Goal: Task Accomplishment & Management: Use online tool/utility

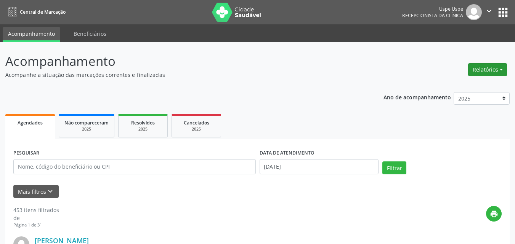
click at [486, 69] on button "Relatórios" at bounding box center [487, 69] width 39 height 13
click at [447, 84] on link "Agendamentos" at bounding box center [466, 86] width 82 height 11
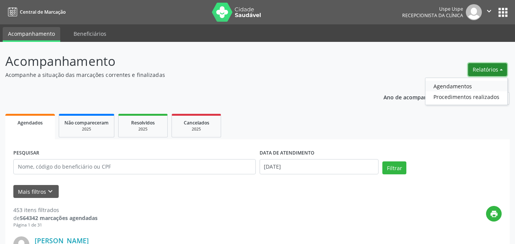
select select "7"
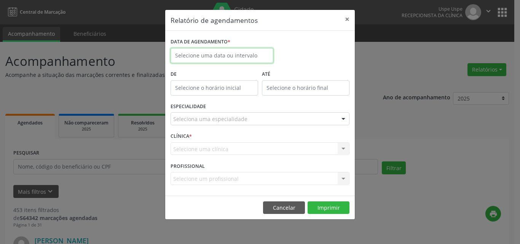
click at [201, 54] on input "text" at bounding box center [222, 55] width 103 height 15
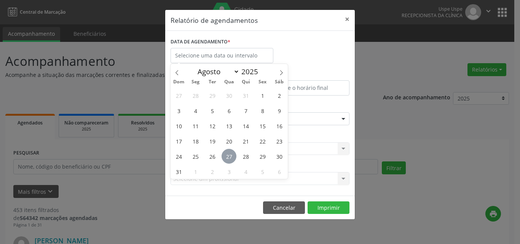
click at [229, 157] on span "27" at bounding box center [229, 156] width 15 height 15
type input "[DATE]"
click at [229, 157] on span "27" at bounding box center [229, 156] width 15 height 15
click at [229, 157] on div "CLÍNICA * Selecione uma clínica Nenhum resultado encontrado para: " " Não há ne…" at bounding box center [260, 146] width 183 height 30
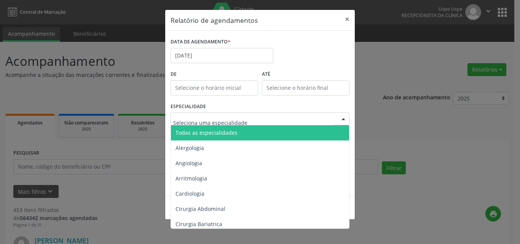
click at [182, 131] on span "Todas as especialidades" at bounding box center [207, 132] width 62 height 7
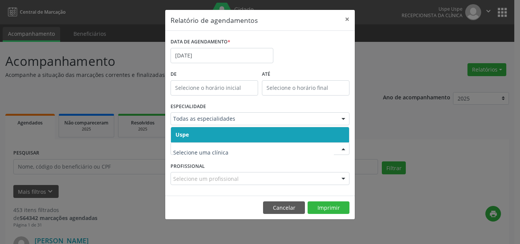
click at [184, 134] on span "Uspe" at bounding box center [182, 134] width 13 height 7
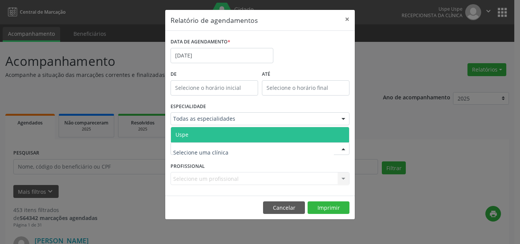
click at [184, 136] on span "Uspe" at bounding box center [182, 134] width 13 height 7
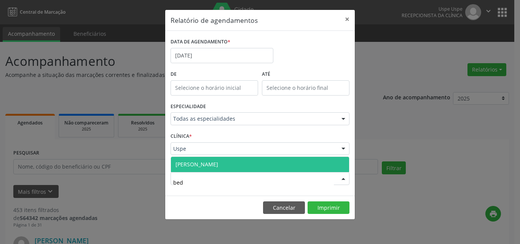
type input "beda"
click at [203, 166] on span "[PERSON_NAME]" at bounding box center [197, 164] width 43 height 7
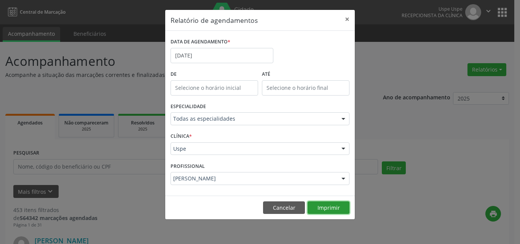
click at [322, 207] on button "Imprimir" at bounding box center [329, 208] width 42 height 13
click at [290, 207] on button "Cancelar" at bounding box center [284, 208] width 42 height 13
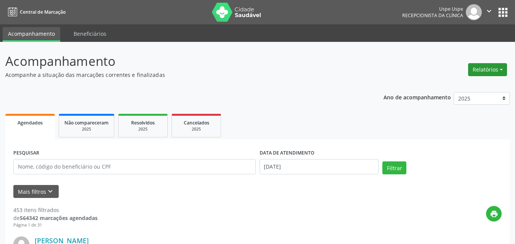
click at [484, 68] on button "Relatórios" at bounding box center [487, 69] width 39 height 13
click at [444, 85] on link "Agendamentos" at bounding box center [466, 86] width 82 height 11
select select "7"
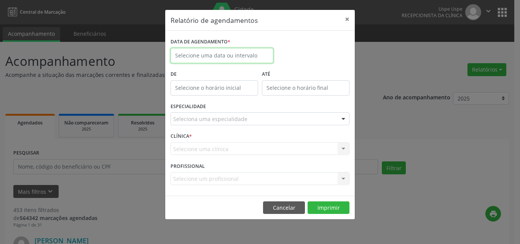
click at [191, 56] on input "text" at bounding box center [222, 55] width 103 height 15
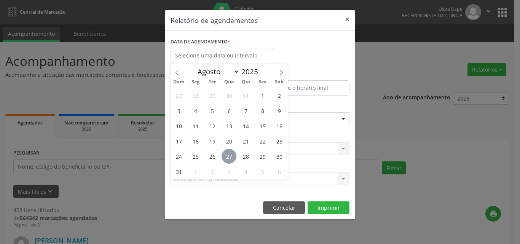
click at [231, 156] on span "27" at bounding box center [229, 156] width 15 height 15
type input "[DATE]"
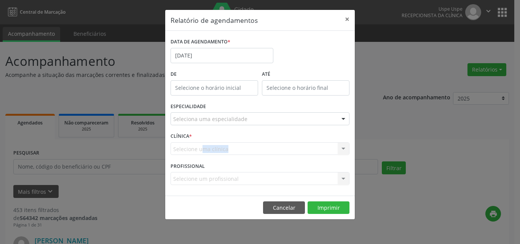
click at [231, 156] on div "CLÍNICA * Selecione uma clínica Uspe Nenhum resultado encontrado para: " " Não …" at bounding box center [260, 146] width 183 height 30
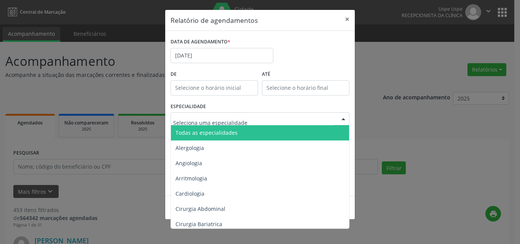
click at [189, 133] on span "Todas as especialidades" at bounding box center [207, 132] width 62 height 7
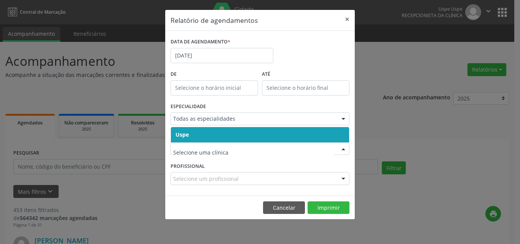
click at [186, 134] on span "Uspe" at bounding box center [182, 134] width 13 height 7
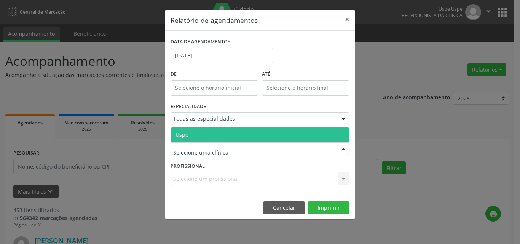
click at [182, 134] on span "Uspe" at bounding box center [182, 134] width 13 height 7
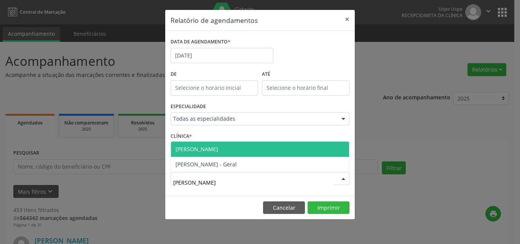
type input "alexa"
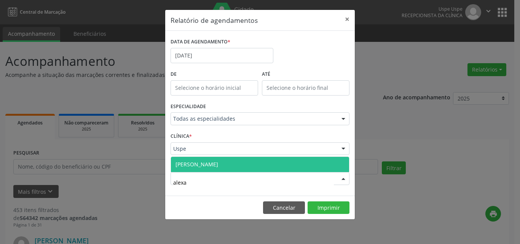
click at [215, 163] on span "[PERSON_NAME]" at bounding box center [197, 164] width 43 height 7
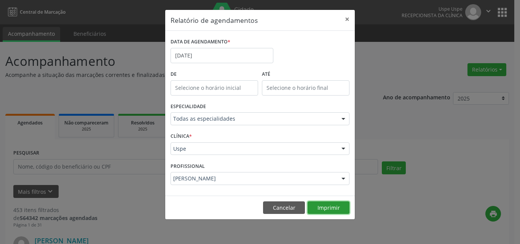
click at [319, 205] on button "Imprimir" at bounding box center [329, 208] width 42 height 13
click at [293, 206] on button "Cancelar" at bounding box center [284, 208] width 42 height 13
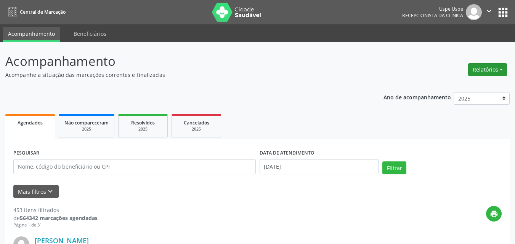
click at [484, 69] on button "Relatórios" at bounding box center [487, 69] width 39 height 13
click at [448, 86] on link "Agendamentos" at bounding box center [466, 86] width 82 height 11
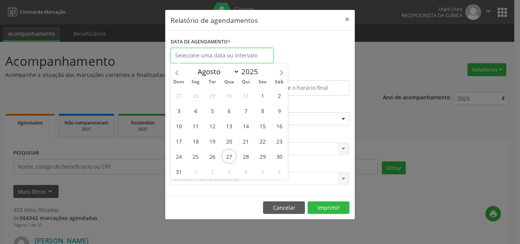
click at [197, 56] on input "text" at bounding box center [222, 55] width 103 height 15
click at [246, 155] on span "28" at bounding box center [246, 156] width 15 height 15
type input "[DATE]"
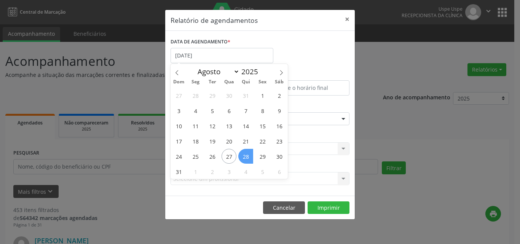
click at [246, 155] on span "28" at bounding box center [246, 156] width 15 height 15
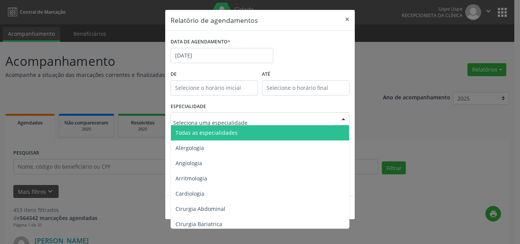
click at [191, 134] on span "Todas as especialidades" at bounding box center [207, 132] width 62 height 7
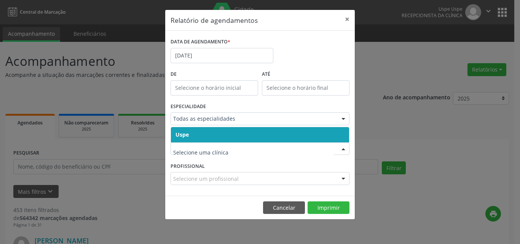
click at [182, 136] on span "Uspe" at bounding box center [182, 134] width 13 height 7
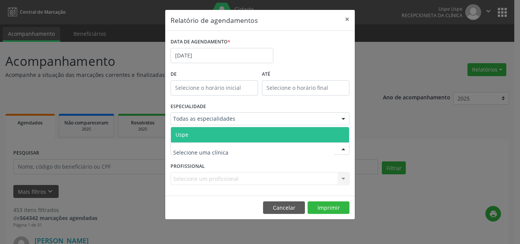
click at [183, 133] on span "Uspe" at bounding box center [182, 134] width 13 height 7
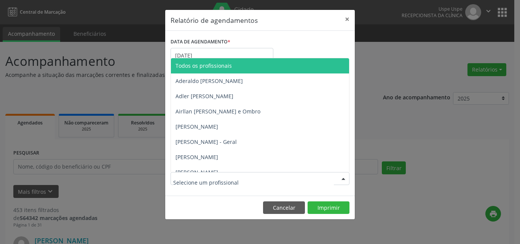
click at [210, 64] on span "Todos os profissionais" at bounding box center [204, 65] width 56 height 7
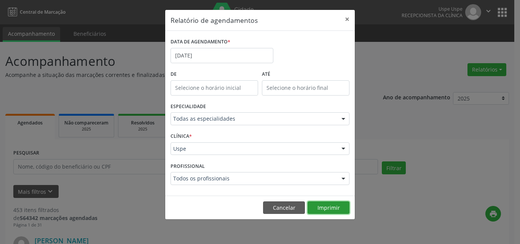
click at [327, 208] on button "Imprimir" at bounding box center [329, 208] width 42 height 13
